Goal: Information Seeking & Learning: Learn about a topic

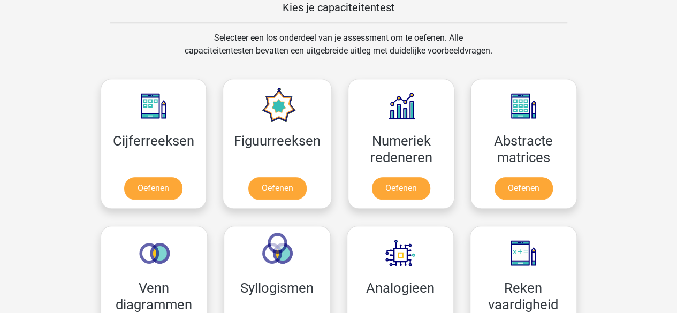
scroll to position [482, 0]
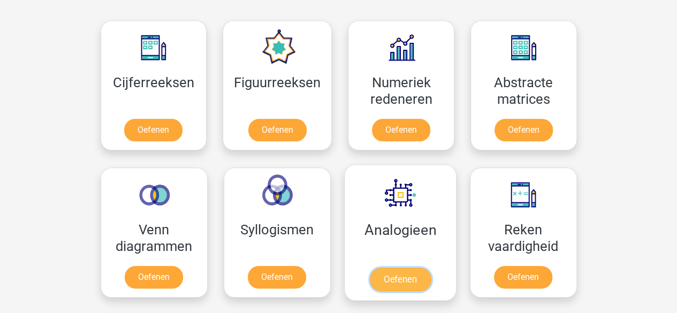
click at [426, 280] on link "Oefenen" at bounding box center [399, 280] width 61 height 24
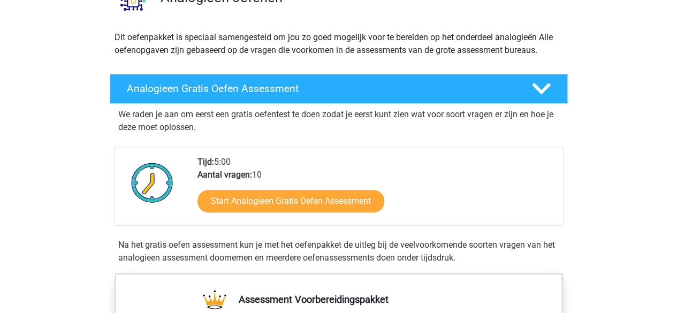
scroll to position [214, 0]
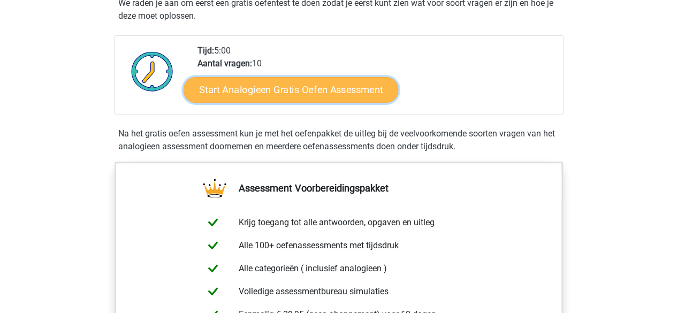
click at [308, 101] on link "Start Analogieen Gratis Oefen Assessment" at bounding box center [291, 90] width 215 height 26
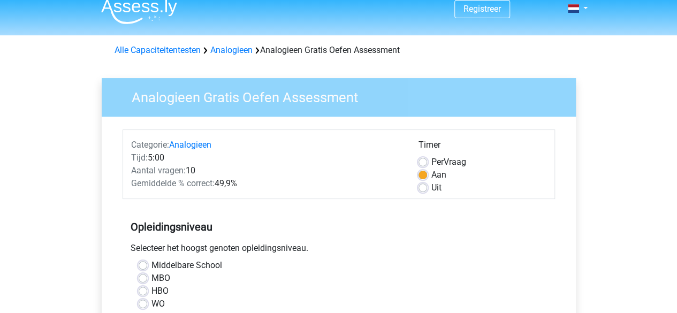
scroll to position [107, 0]
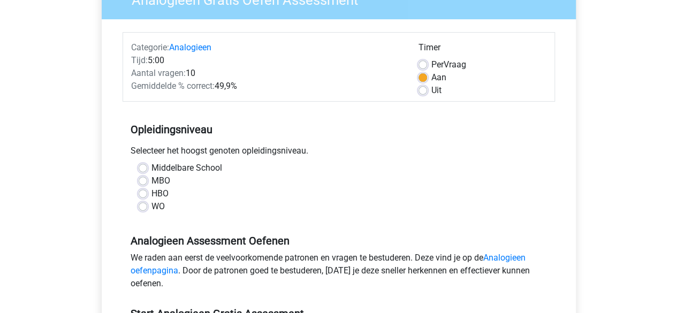
click at [152, 205] on label "WO" at bounding box center [158, 206] width 13 height 13
click at [145, 205] on input "WO" at bounding box center [143, 205] width 9 height 11
radio input "true"
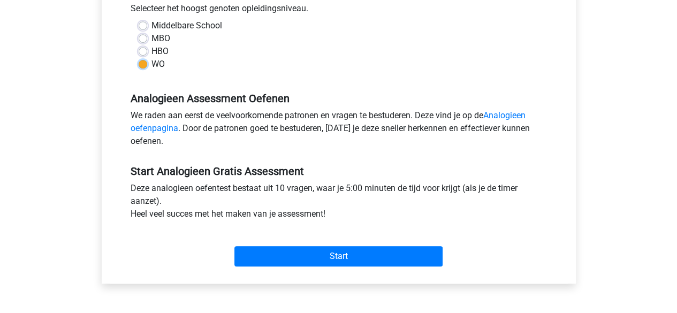
scroll to position [321, 0]
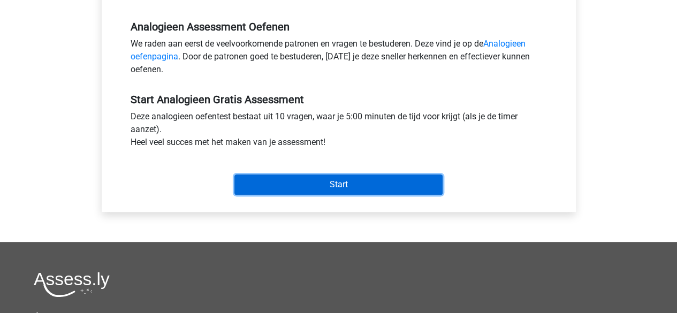
click at [301, 175] on input "Start" at bounding box center [338, 185] width 208 height 20
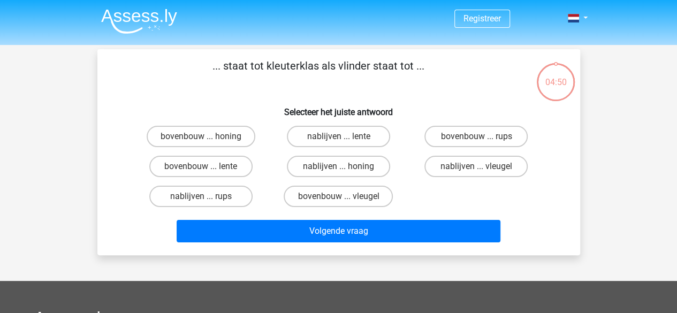
click at [480, 139] on input "bovenbouw ... rups" at bounding box center [479, 140] width 7 height 7
radio input "true"
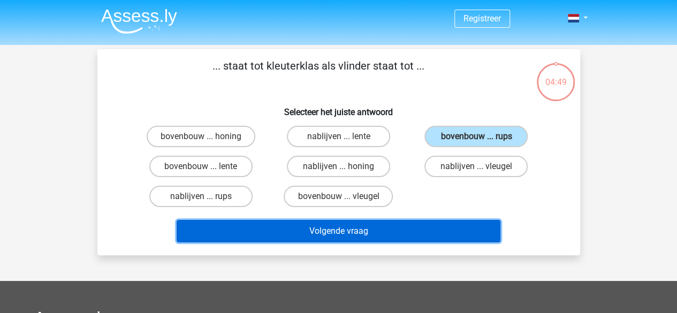
click at [393, 239] on button "Volgende vraag" at bounding box center [339, 231] width 324 height 22
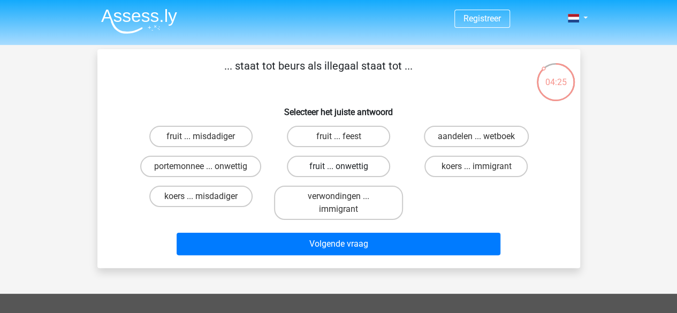
click at [357, 172] on label "fruit ... onwettig" at bounding box center [338, 166] width 103 height 21
click at [345, 172] on input "fruit ... onwettig" at bounding box center [341, 170] width 7 height 7
radio input "true"
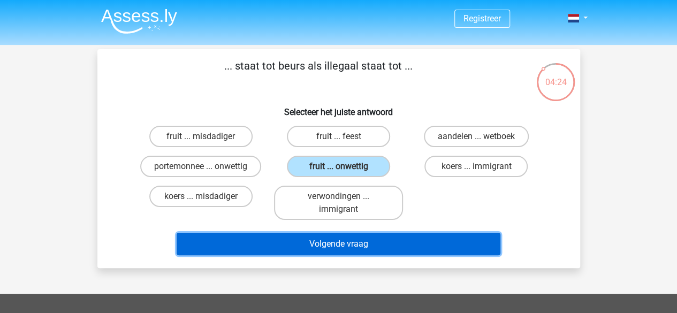
click at [393, 248] on button "Volgende vraag" at bounding box center [339, 244] width 324 height 22
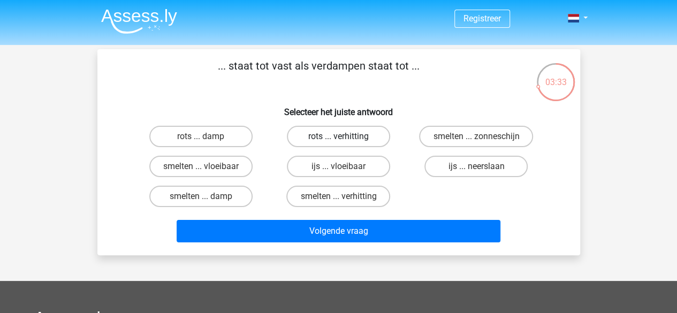
click at [363, 142] on label "rots ... verhitting" at bounding box center [338, 136] width 103 height 21
click at [345, 142] on input "rots ... verhitting" at bounding box center [341, 140] width 7 height 7
radio input "true"
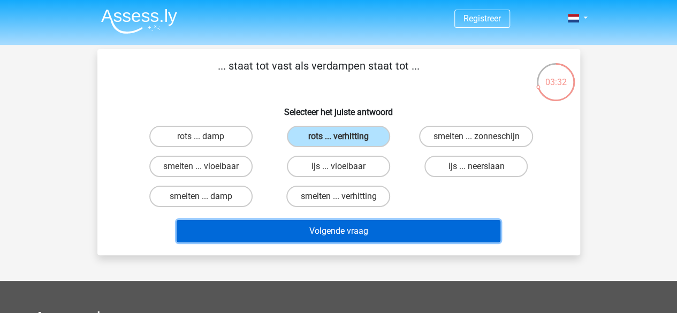
click at [393, 232] on button "Volgende vraag" at bounding box center [339, 231] width 324 height 22
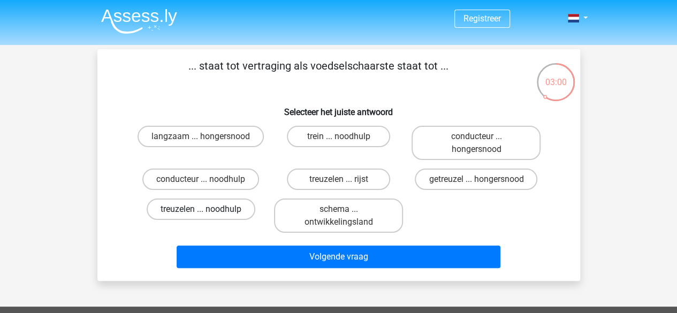
click at [200, 201] on label "treuzelen ... noodhulp" at bounding box center [201, 209] width 109 height 21
click at [201, 209] on input "treuzelen ... noodhulp" at bounding box center [204, 212] width 7 height 7
radio input "true"
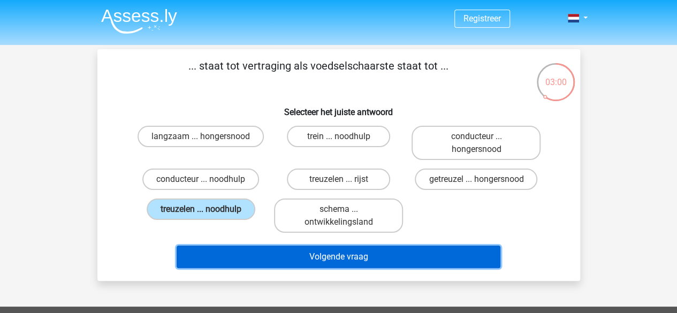
click at [315, 250] on button "Volgende vraag" at bounding box center [339, 257] width 324 height 22
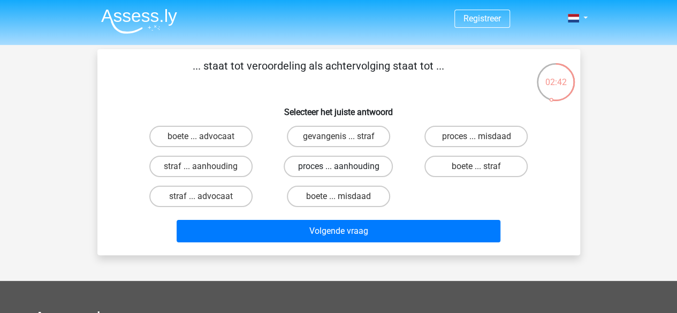
click at [355, 170] on label "proces ... aanhouding" at bounding box center [338, 166] width 109 height 21
click at [345, 170] on input "proces ... aanhouding" at bounding box center [341, 170] width 7 height 7
radio input "true"
click at [377, 219] on div "Volgende vraag" at bounding box center [339, 228] width 449 height 35
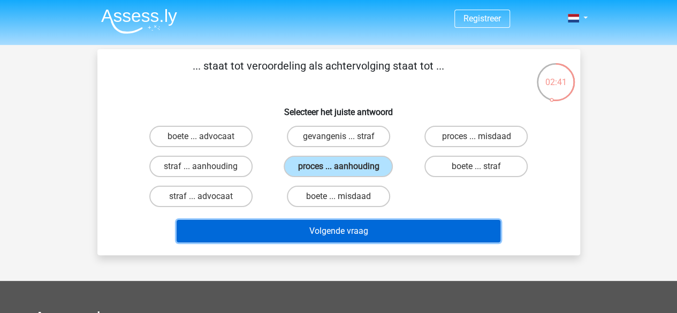
click at [380, 226] on button "Volgende vraag" at bounding box center [339, 231] width 324 height 22
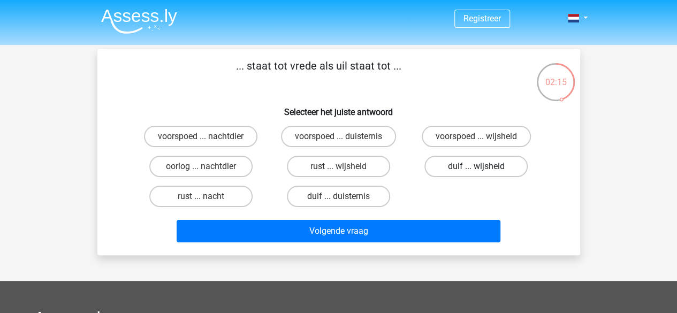
click at [487, 171] on label "duif ... wijsheid" at bounding box center [476, 166] width 103 height 21
click at [483, 171] on input "duif ... wijsheid" at bounding box center [479, 170] width 7 height 7
radio input "true"
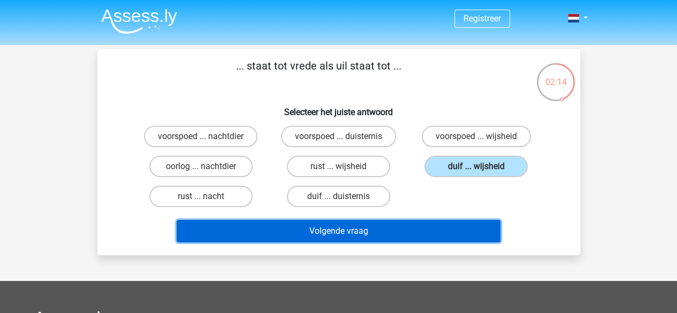
click at [451, 238] on button "Volgende vraag" at bounding box center [339, 231] width 324 height 22
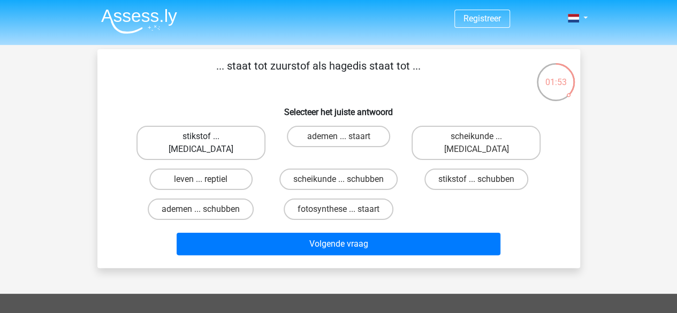
click at [229, 133] on label "stikstof ... krokodil" at bounding box center [201, 143] width 129 height 34
click at [208, 137] on input "stikstof ... krokodil" at bounding box center [204, 140] width 7 height 7
radio input "true"
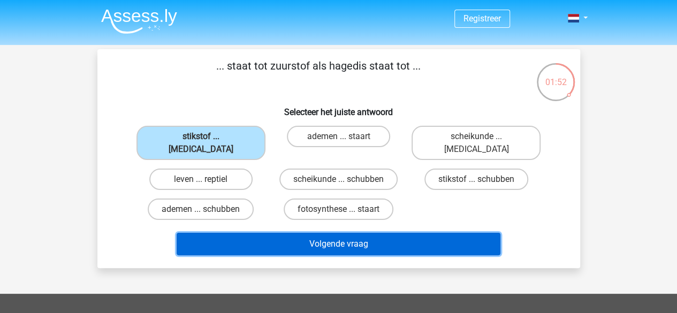
click at [349, 235] on button "Volgende vraag" at bounding box center [339, 244] width 324 height 22
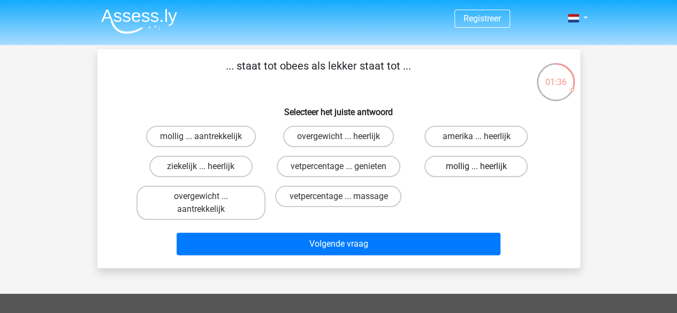
click at [486, 164] on label "mollig ... heerlijk" at bounding box center [476, 166] width 103 height 21
click at [483, 167] on input "mollig ... heerlijk" at bounding box center [479, 170] width 7 height 7
radio input "true"
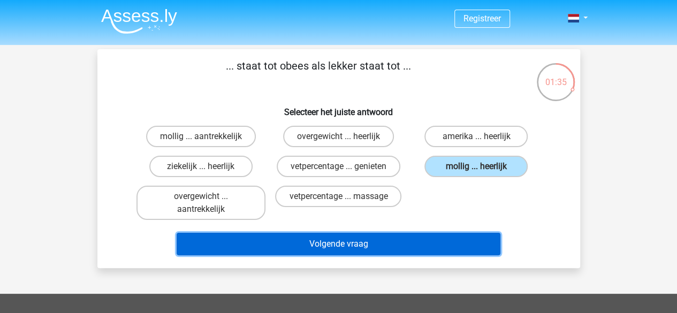
click at [444, 248] on button "Volgende vraag" at bounding box center [339, 244] width 324 height 22
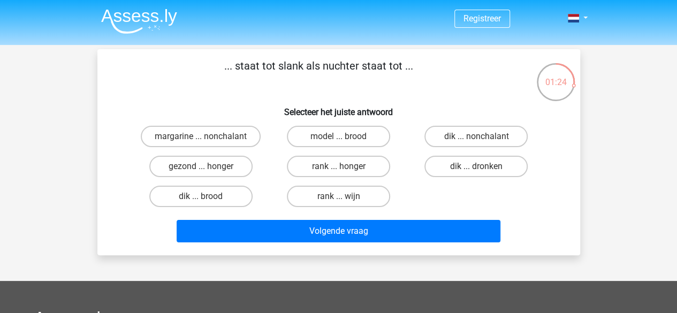
click at [482, 168] on input "dik ... dronken" at bounding box center [479, 170] width 7 height 7
radio input "true"
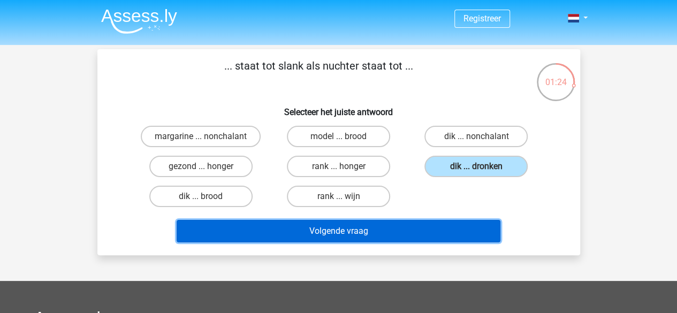
click at [429, 234] on button "Volgende vraag" at bounding box center [339, 231] width 324 height 22
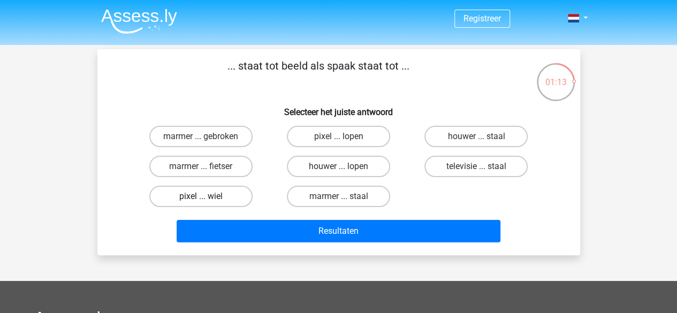
click at [203, 196] on label "pixel ... wiel" at bounding box center [200, 196] width 103 height 21
click at [203, 196] on input "pixel ... wiel" at bounding box center [204, 199] width 7 height 7
radio input "true"
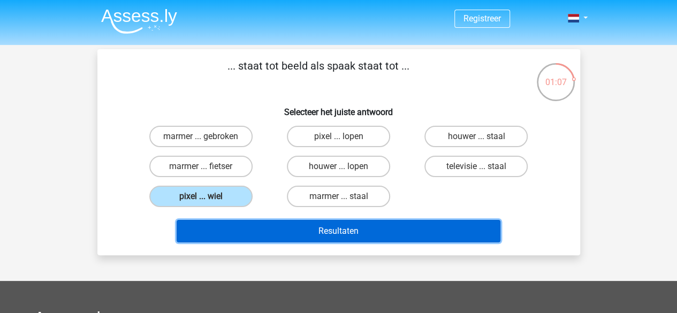
click at [326, 234] on button "Resultaten" at bounding box center [339, 231] width 324 height 22
